Goal: Check status: Check status

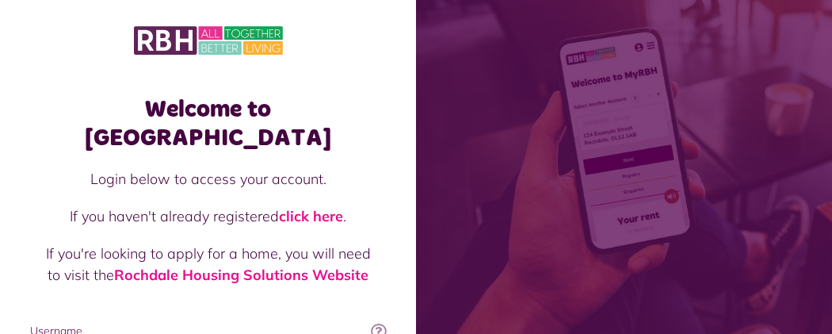
type input "**********"
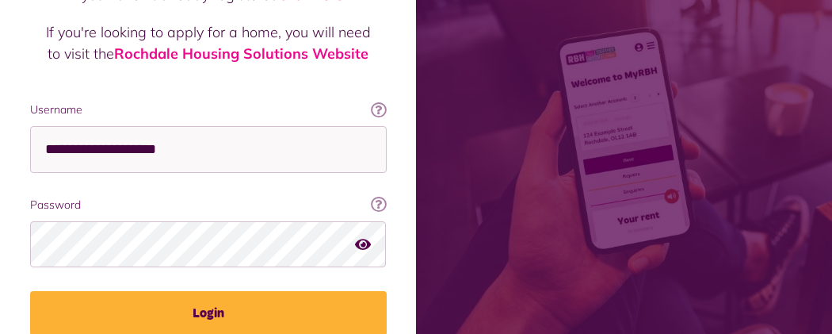
scroll to position [281, 0]
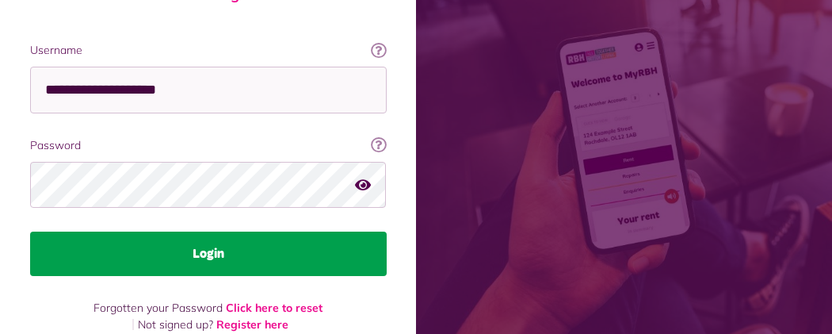
click at [387, 231] on button "Login" at bounding box center [208, 253] width 357 height 44
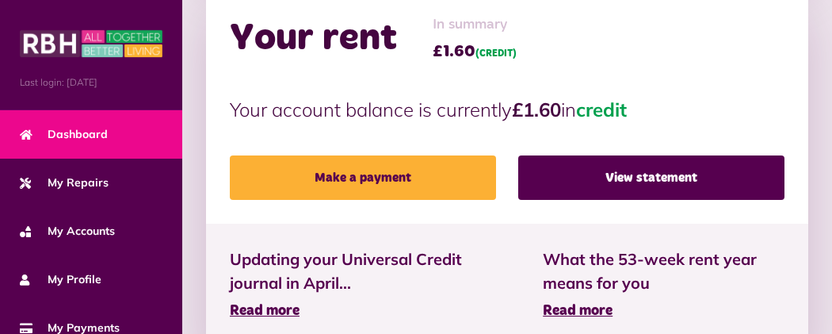
scroll to position [538, 0]
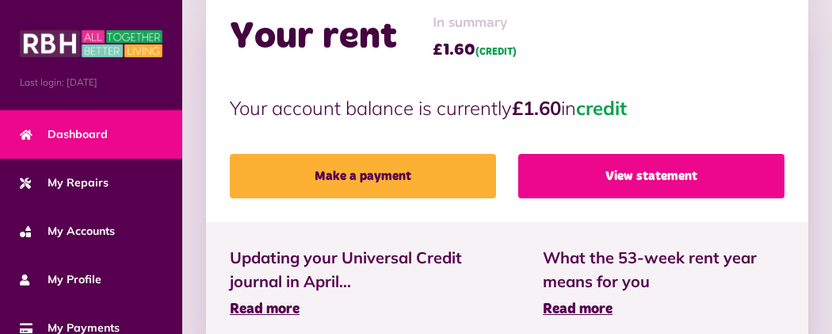
click at [613, 154] on link "View statement" at bounding box center [651, 176] width 266 height 44
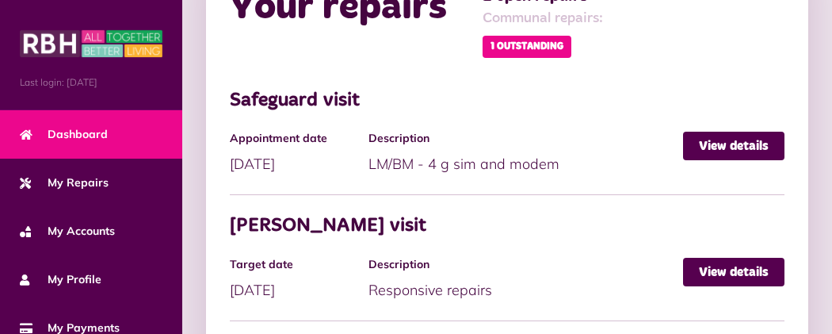
scroll to position [989, 0]
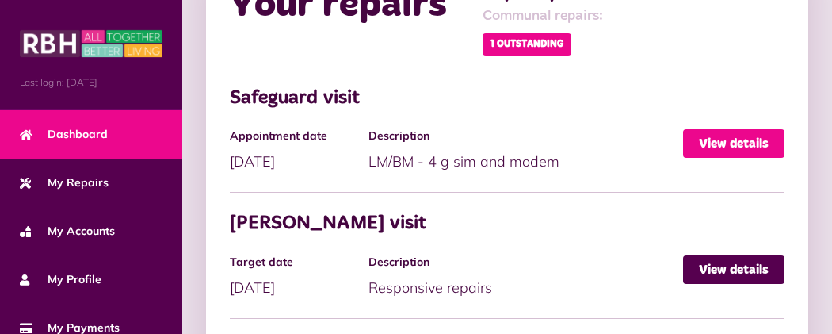
click at [753, 129] on link "View details" at bounding box center [733, 143] width 101 height 29
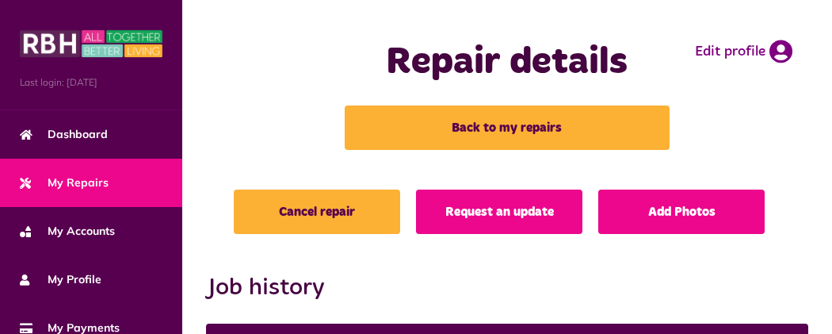
click at [0, 0] on button "Menu" at bounding box center [0, 0] width 0 height 0
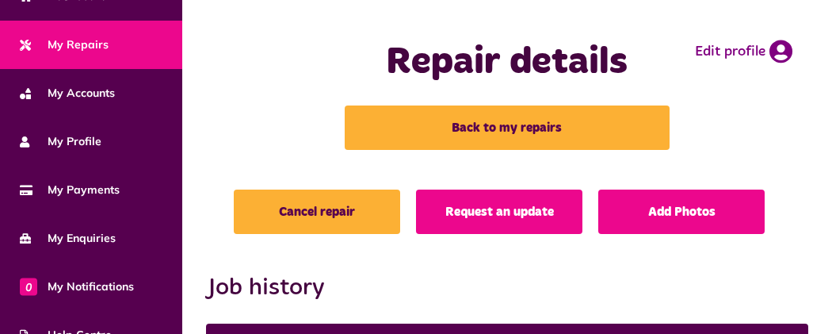
scroll to position [311, 0]
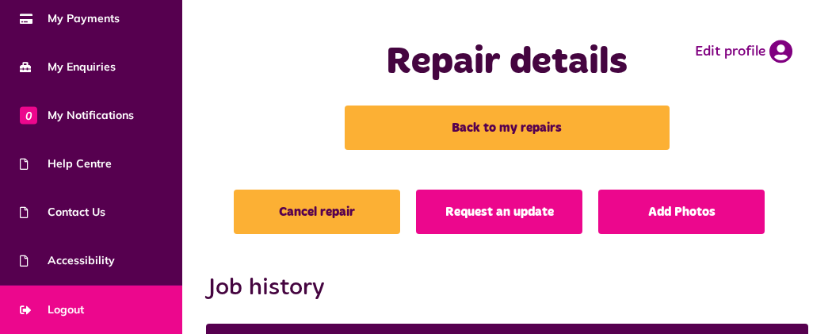
click at [119, 307] on link "Logout" at bounding box center [91, 309] width 182 height 48
